Goal: Transaction & Acquisition: Purchase product/service

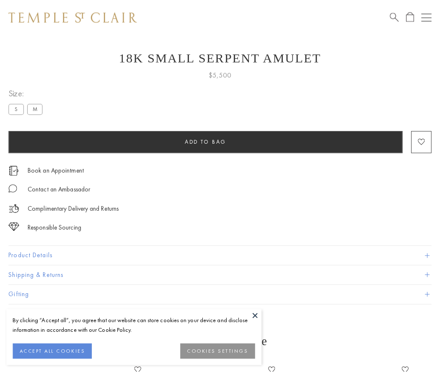
scroll to position [34, 0]
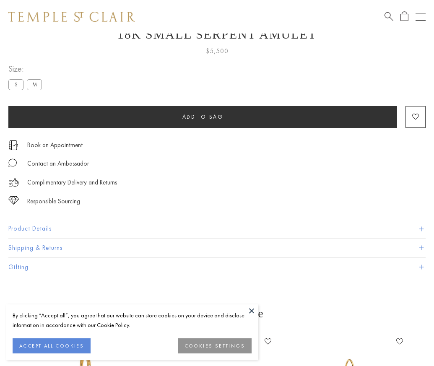
click at [202, 116] on span "Add to bag" at bounding box center [202, 116] width 41 height 7
